Goal: Task Accomplishment & Management: Use online tool/utility

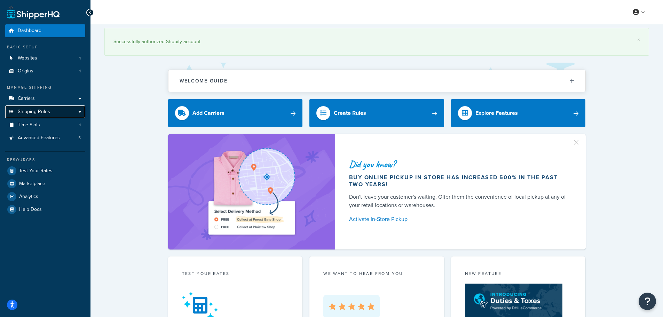
click at [40, 111] on span "Shipping Rules" at bounding box center [34, 112] width 32 height 6
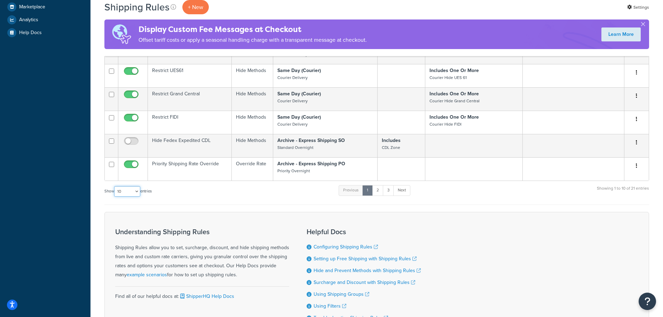
click at [128, 195] on select "10 15 25 50 100 1000" at bounding box center [127, 191] width 26 height 10
select select "25"
click at [115, 186] on select "10 15 25 50 100 1000" at bounding box center [127, 191] width 26 height 10
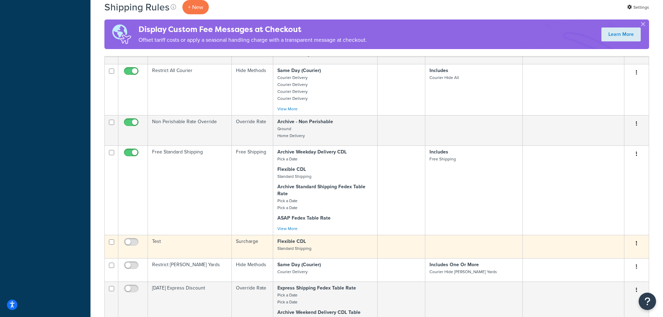
scroll to position [522, 0]
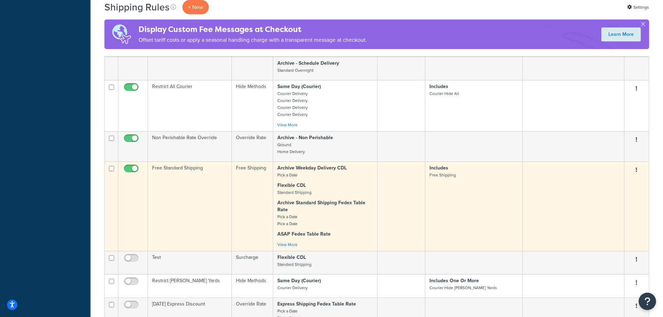
click at [178, 167] on td "Free Standard Shipping" at bounding box center [190, 205] width 84 height 89
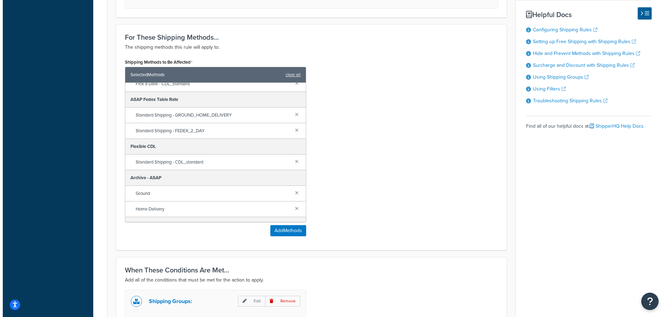
scroll to position [139, 0]
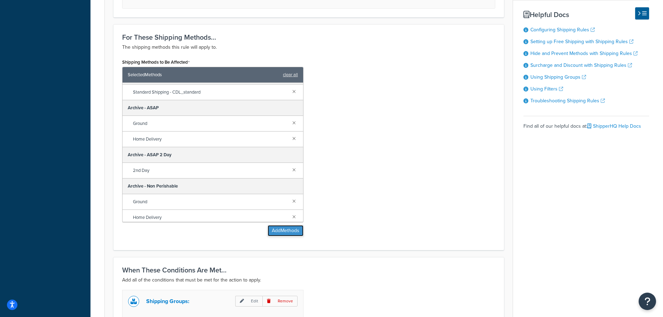
click at [291, 229] on button "Add Methods" at bounding box center [286, 230] width 36 height 11
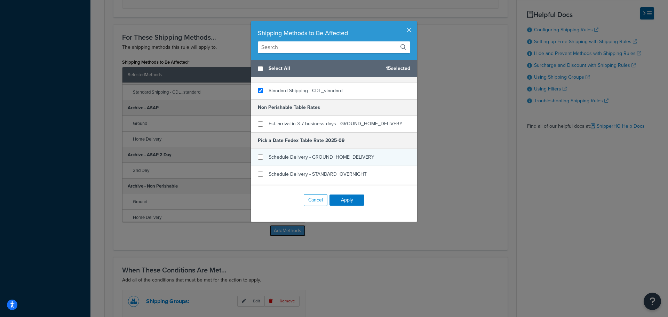
scroll to position [313, 0]
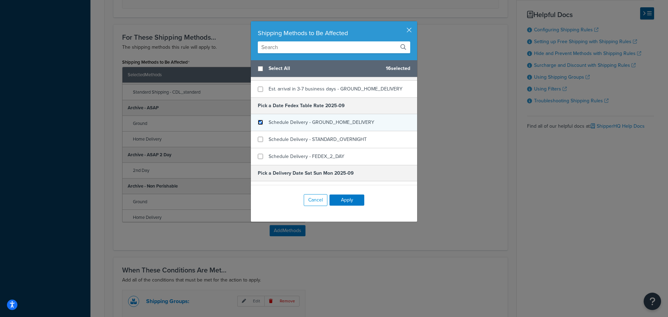
click at [258, 123] on input "checkbox" at bounding box center [260, 122] width 5 height 5
checkbox input "true"
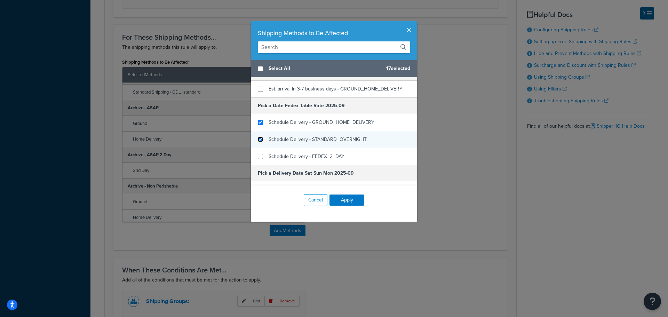
click at [259, 141] on input "checkbox" at bounding box center [260, 139] width 5 height 5
checkbox input "true"
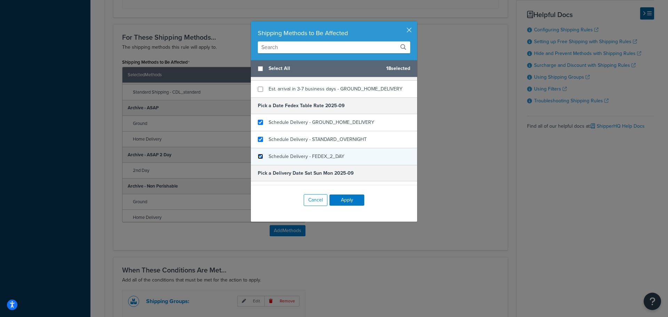
click at [258, 159] on input "checkbox" at bounding box center [260, 156] width 5 height 5
checkbox input "true"
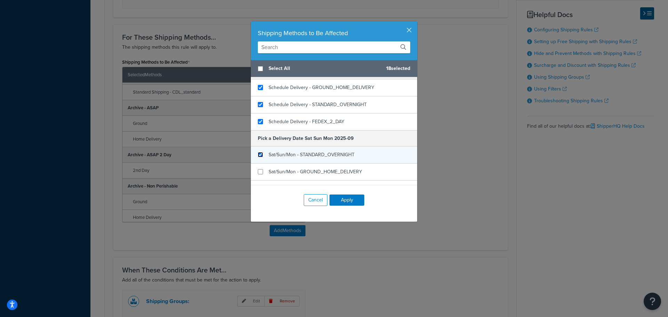
click at [259, 154] on input "checkbox" at bounding box center [260, 154] width 5 height 5
checkbox input "true"
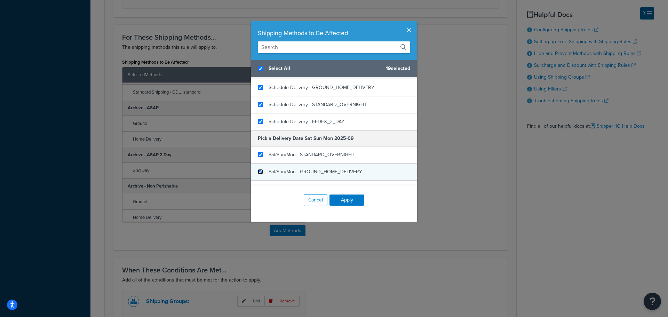
checkbox input "true"
click at [260, 171] on input "checkbox" at bounding box center [260, 171] width 5 height 5
checkbox input "true"
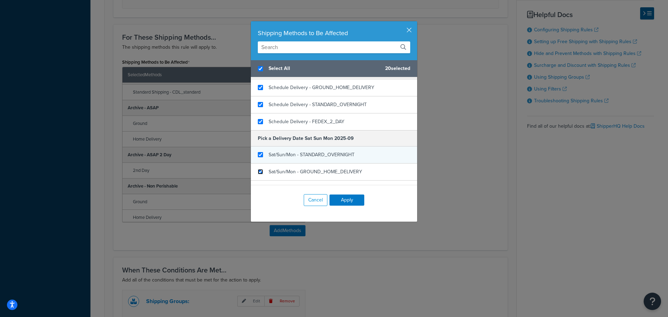
scroll to position [383, 0]
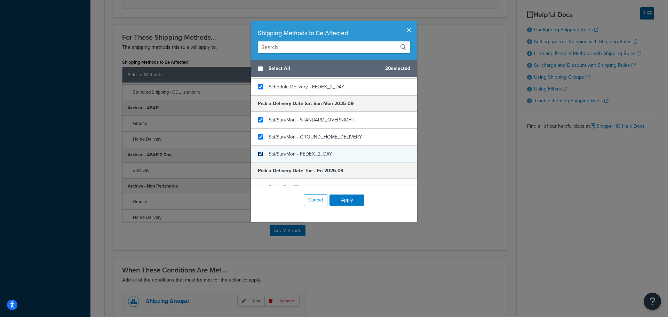
checkbox input "false"
click at [258, 156] on input "checkbox" at bounding box center [260, 153] width 5 height 5
checkbox input "true"
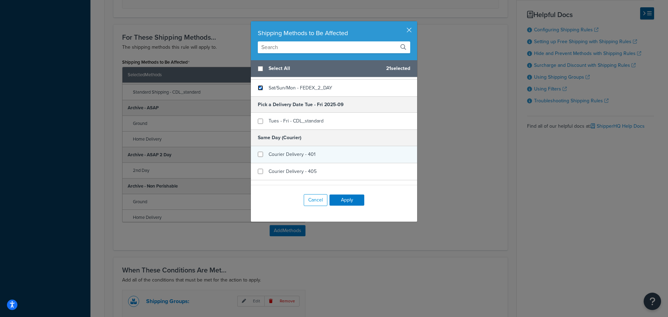
scroll to position [452, 0]
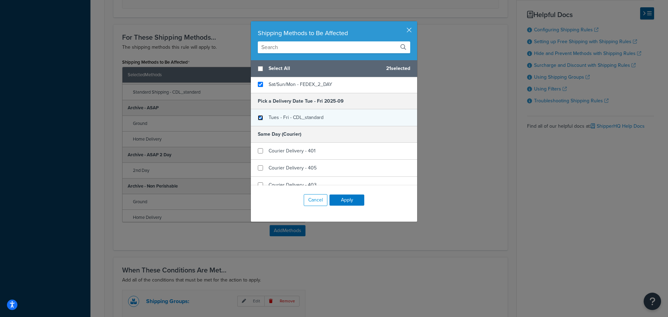
click at [259, 119] on input "checkbox" at bounding box center [260, 117] width 5 height 5
checkbox input "true"
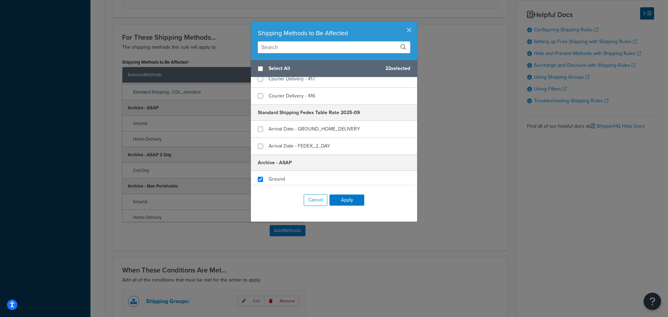
scroll to position [731, 0]
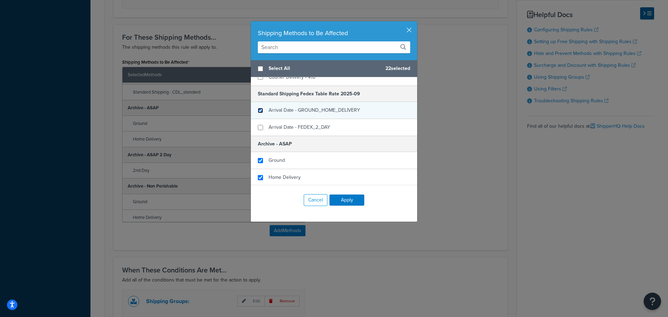
click at [258, 112] on input "checkbox" at bounding box center [260, 110] width 5 height 5
checkbox input "true"
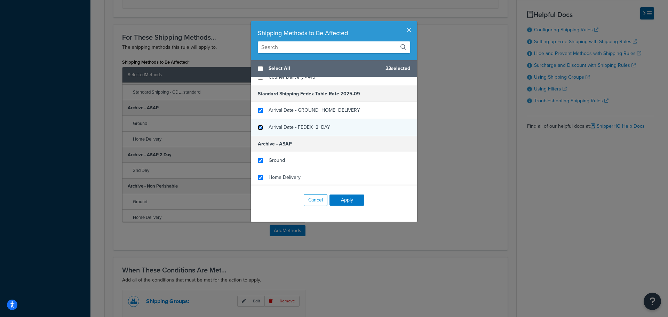
checkbox input "true"
click at [260, 130] on div "Arrival Date - FEDEX_2_DAY" at bounding box center [334, 127] width 166 height 17
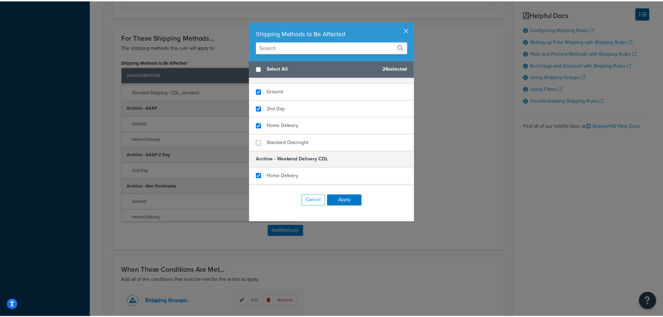
scroll to position [1016, 0]
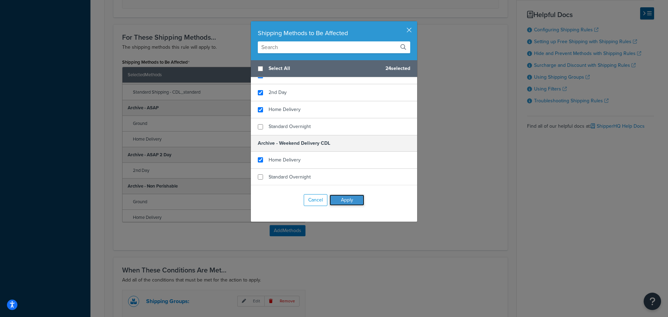
click at [347, 198] on button "Apply" at bounding box center [347, 200] width 35 height 11
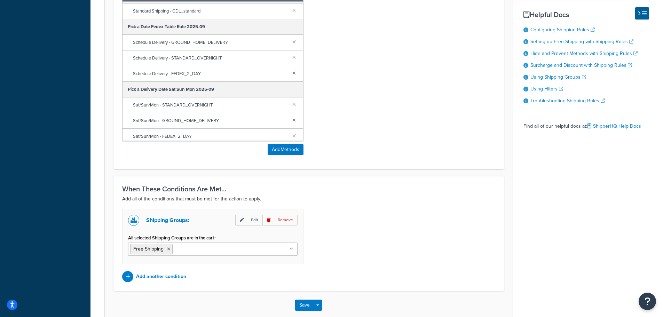
scroll to position [467, 0]
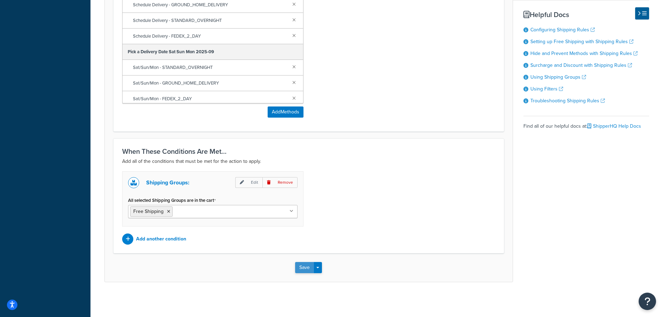
click at [299, 266] on button "Save" at bounding box center [304, 267] width 19 height 11
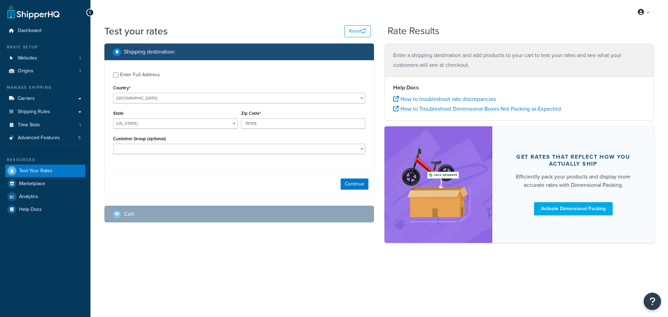
select select "[GEOGRAPHIC_DATA]"
click at [117, 75] on input "Enter Full Address" at bounding box center [115, 74] width 5 height 5
checkbox input "true"
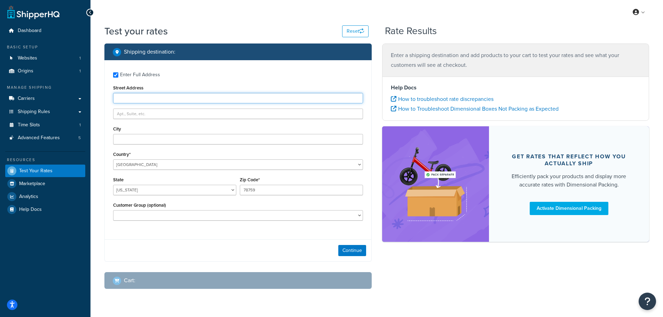
drag, startPoint x: 135, startPoint y: 95, endPoint x: 146, endPoint y: 100, distance: 12.2
click at [141, 98] on input "Street Address" at bounding box center [238, 98] width 250 height 10
type input "103 Coachmans Trail"
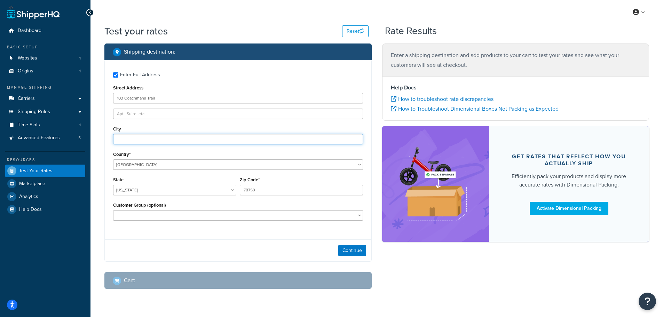
type input "Asheville"
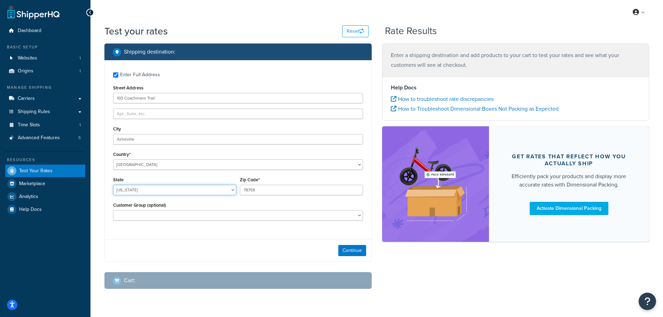
select select "NC"
click at [358, 250] on button "Continue" at bounding box center [352, 250] width 28 height 11
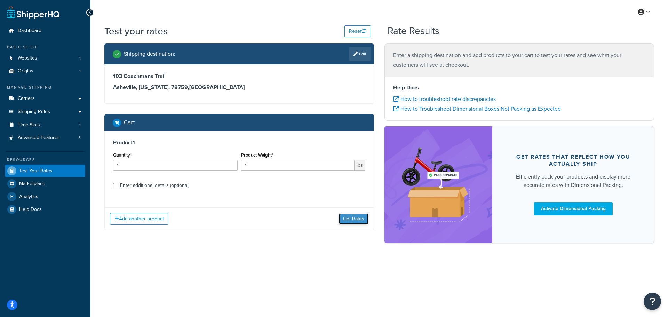
click at [360, 220] on button "Get Rates" at bounding box center [354, 218] width 30 height 11
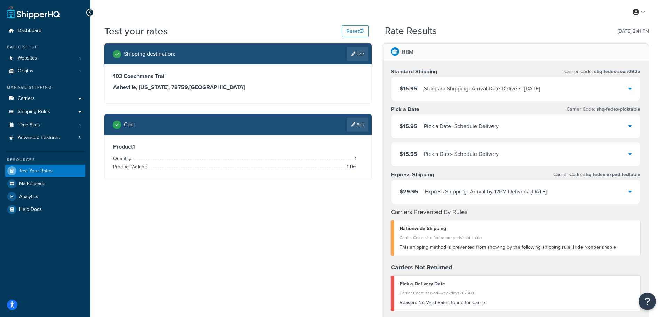
click at [357, 131] on link "Edit" at bounding box center [357, 125] width 21 height 14
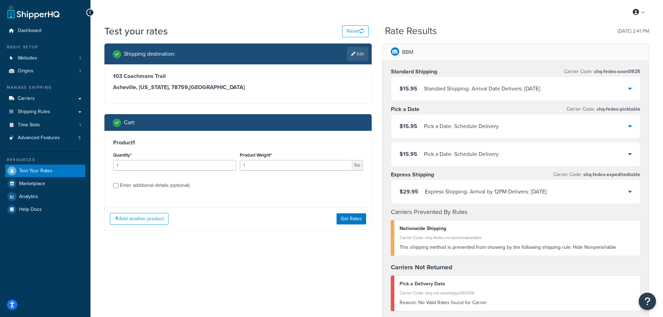
click at [124, 186] on div "Enter additional details (optional)" at bounding box center [154, 186] width 69 height 10
click at [118, 186] on input "Enter additional details (optional)" at bounding box center [115, 185] width 5 height 5
checkbox input "true"
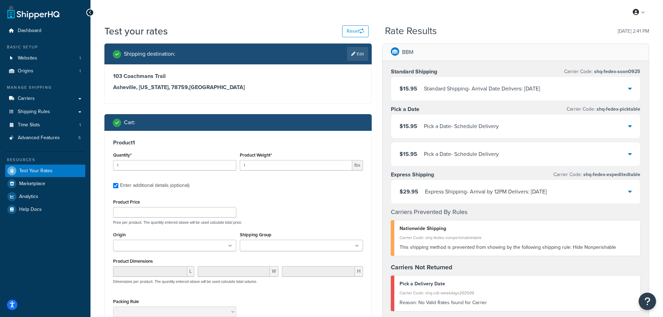
click at [286, 244] on input "Shipping Group" at bounding box center [273, 246] width 62 height 8
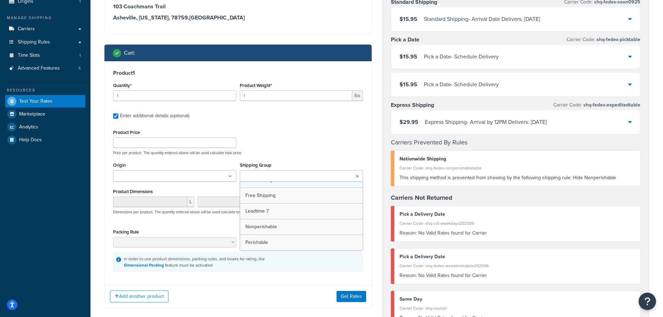
scroll to position [150, 0]
click at [376, 205] on div "Shipping destination : Edit 103 Coachmans Trail Asheville, North Carolina, 7875…" at bounding box center [238, 147] width 278 height 346
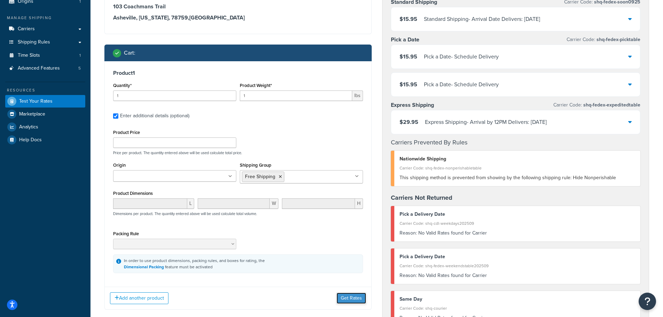
click at [354, 295] on button "Get Rates" at bounding box center [352, 298] width 30 height 11
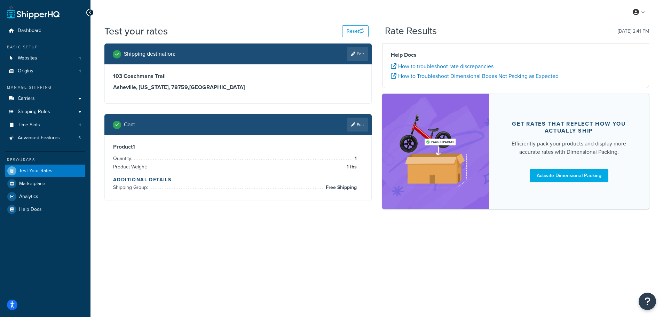
scroll to position [0, 0]
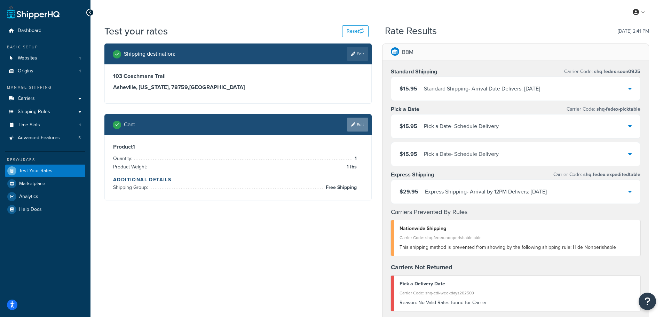
click at [354, 123] on icon at bounding box center [353, 125] width 4 height 4
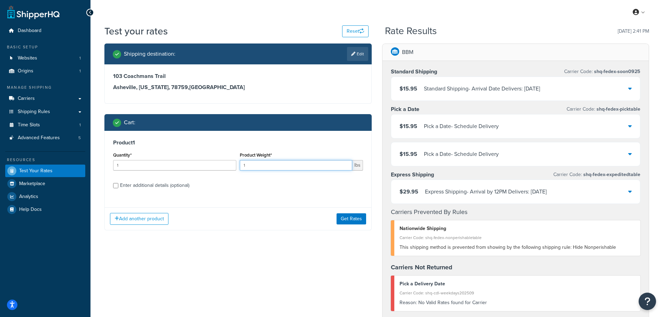
click at [258, 164] on input "1" at bounding box center [296, 165] width 112 height 10
click at [352, 220] on button "Get Rates" at bounding box center [352, 218] width 30 height 11
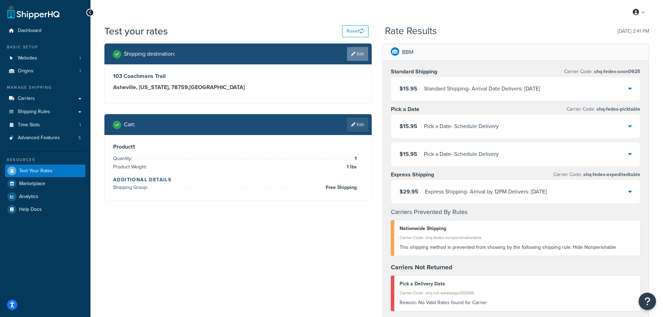
click at [351, 52] on icon at bounding box center [353, 54] width 4 height 4
select select "NC"
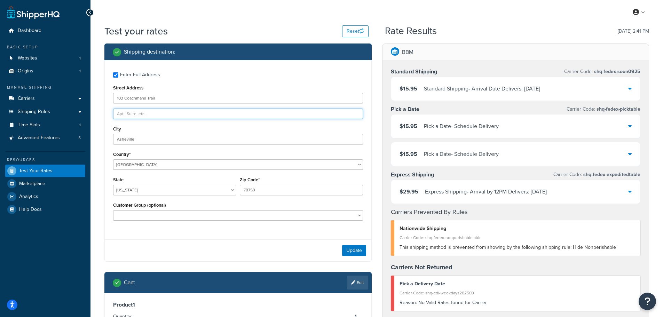
click at [148, 115] on input "text" at bounding box center [238, 114] width 250 height 10
type input "1"
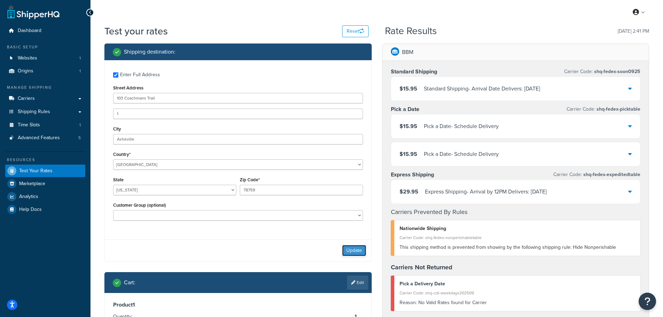
click at [361, 253] on button "Update" at bounding box center [354, 250] width 24 height 11
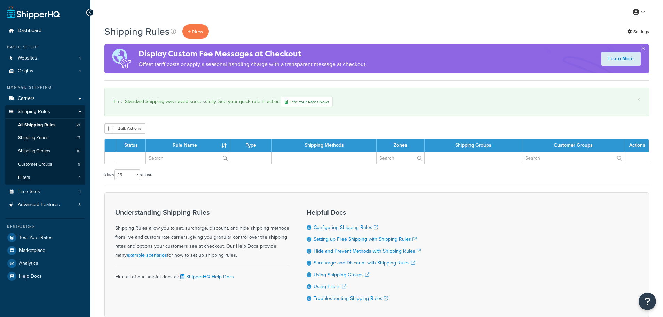
select select "25"
